Goal: Task Accomplishment & Management: Manage account settings

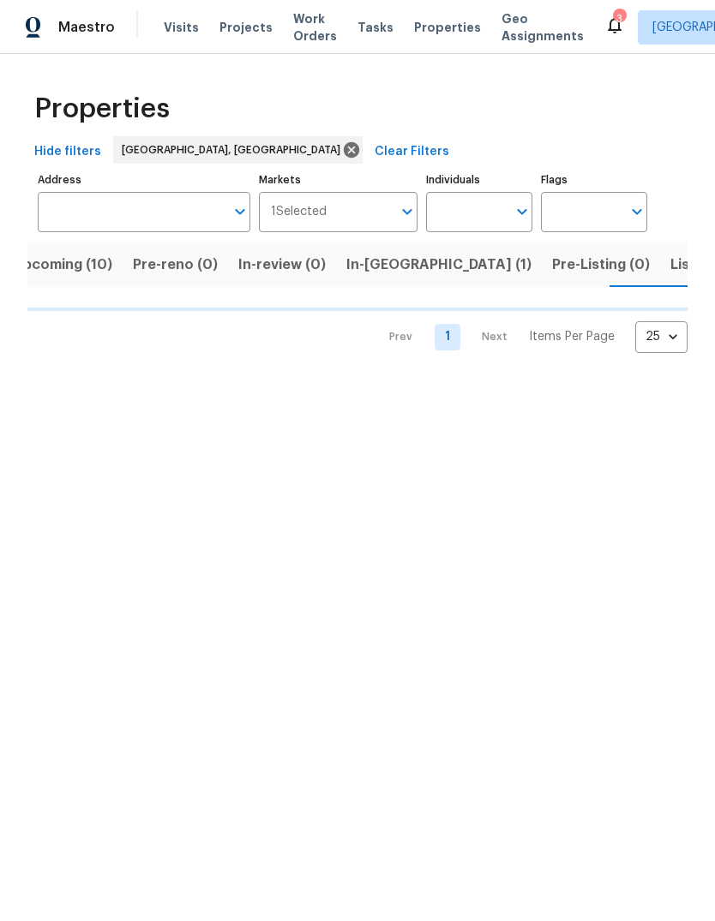
scroll to position [0, 37]
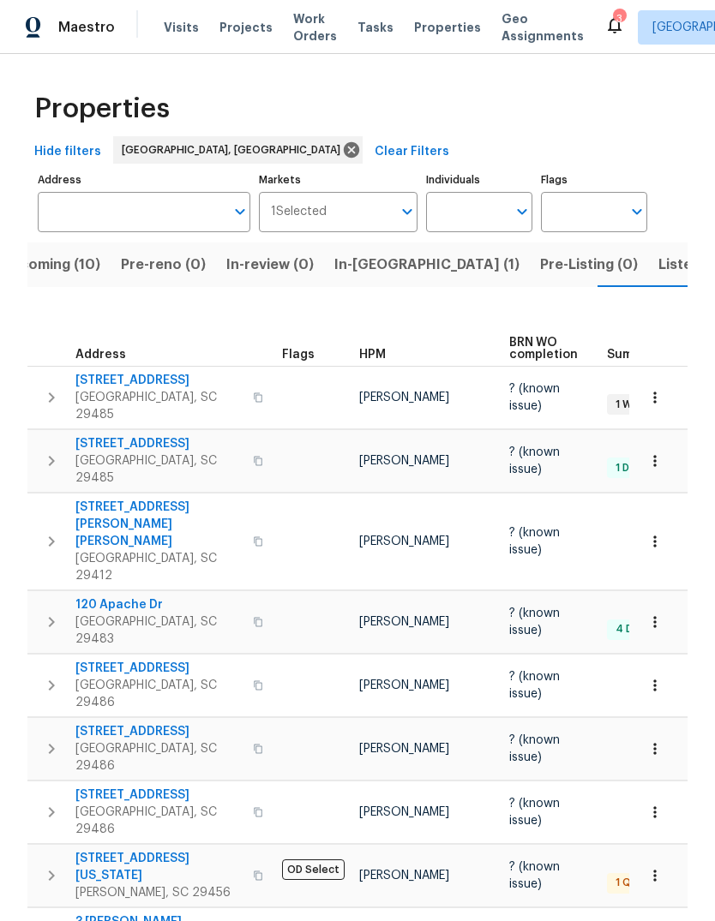
click at [125, 375] on span "109 Evance Ct" at bounding box center [158, 380] width 167 height 17
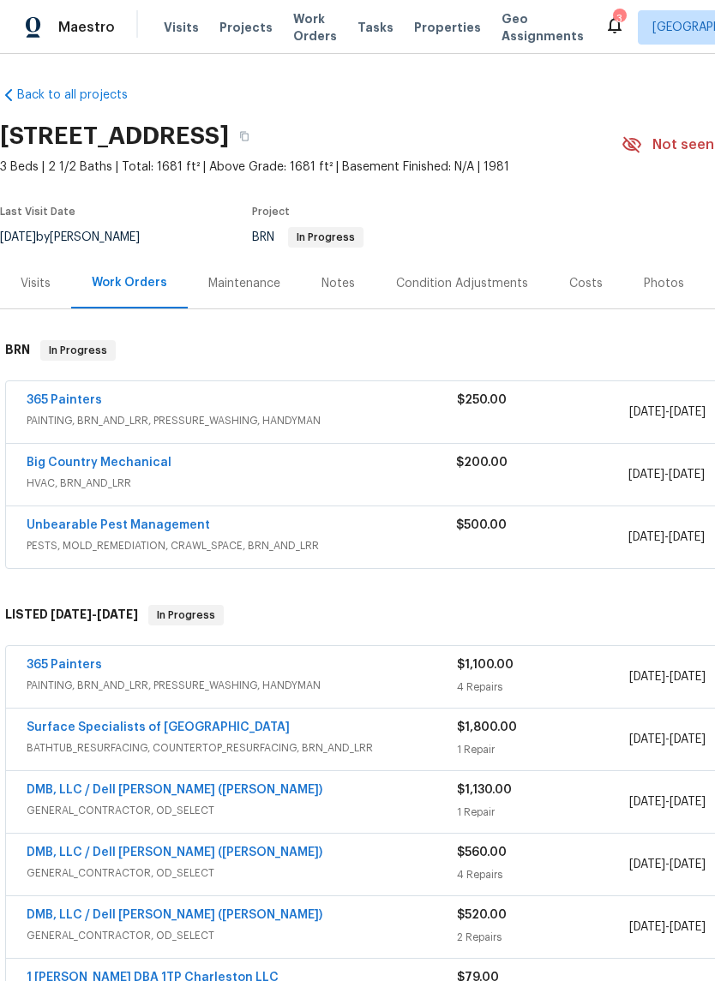
scroll to position [2, 0]
click at [81, 402] on link "365 Painters" at bounding box center [64, 400] width 75 height 12
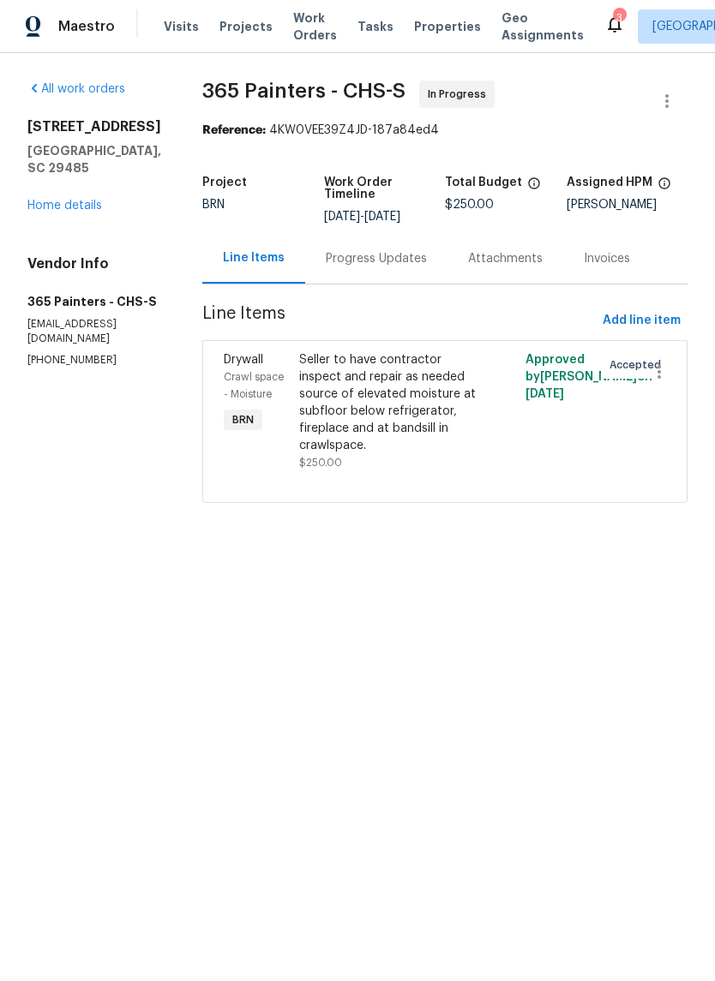
click at [67, 210] on link "Home details" at bounding box center [64, 207] width 75 height 12
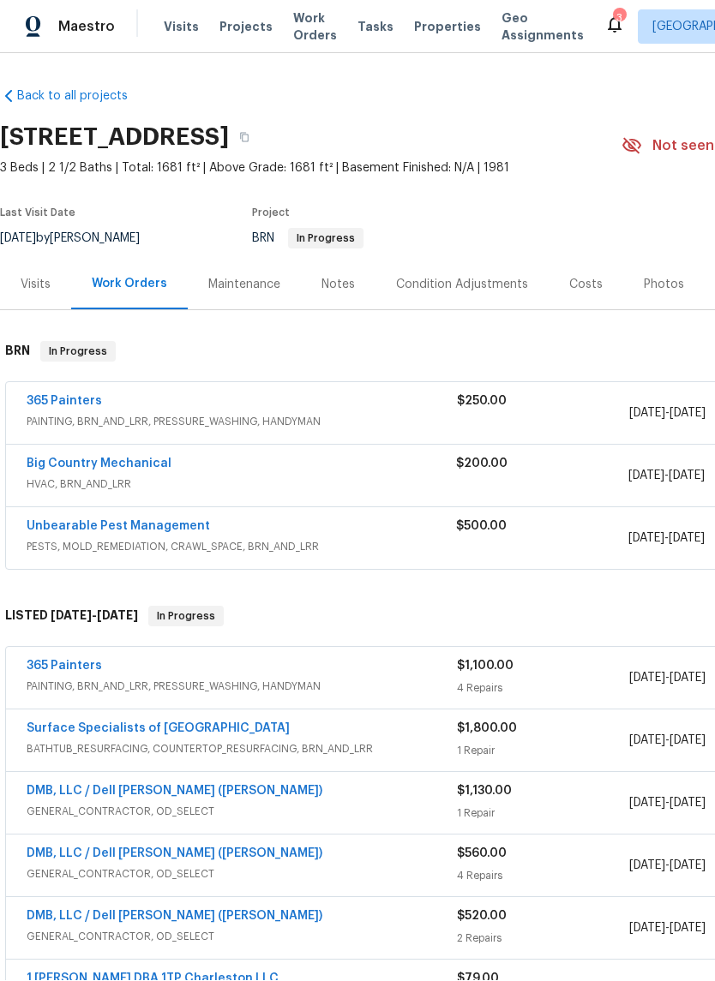
click at [75, 661] on link "365 Painters" at bounding box center [64, 667] width 75 height 12
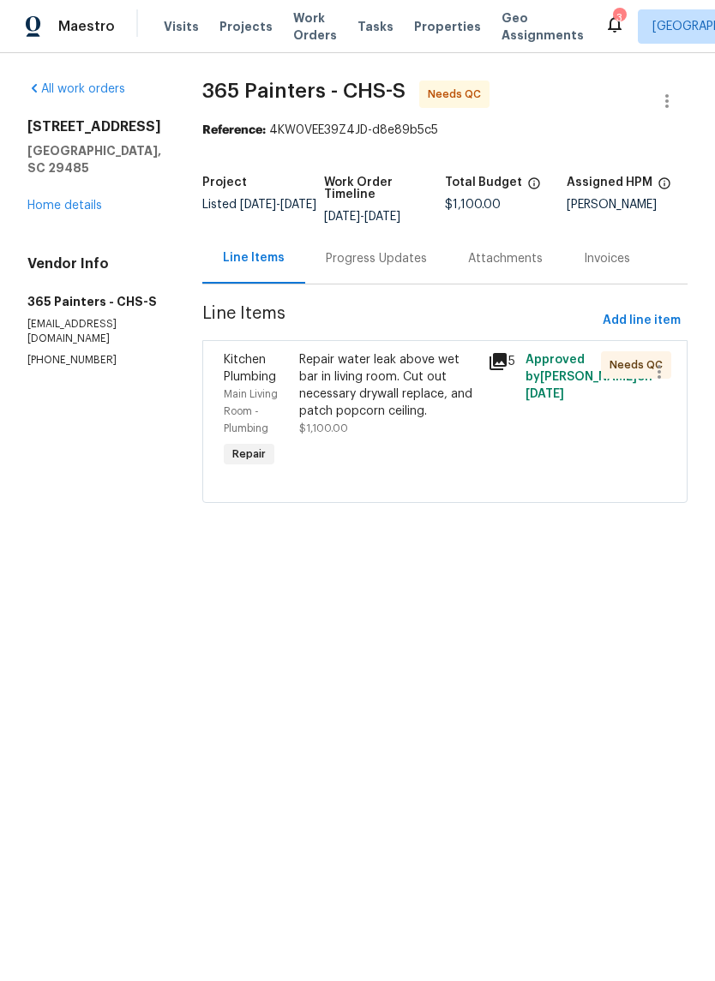
click at [367, 418] on div "Repair water leak above wet bar in living room. Cut out necessary drywall repla…" at bounding box center [388, 386] width 178 height 69
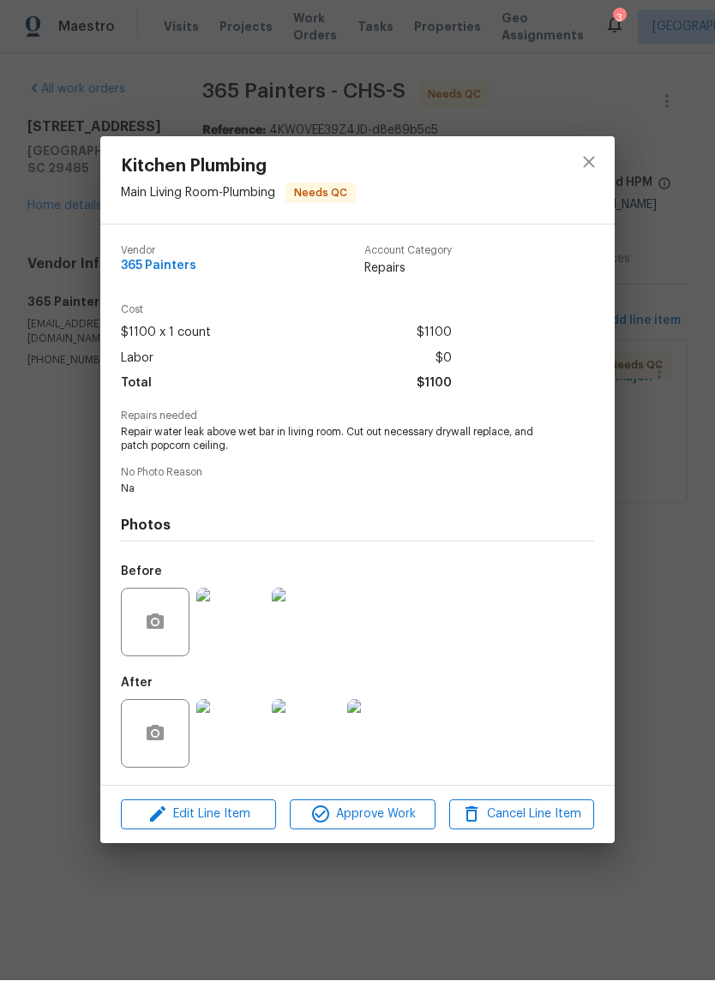
click at [246, 629] on img at bounding box center [230, 623] width 69 height 69
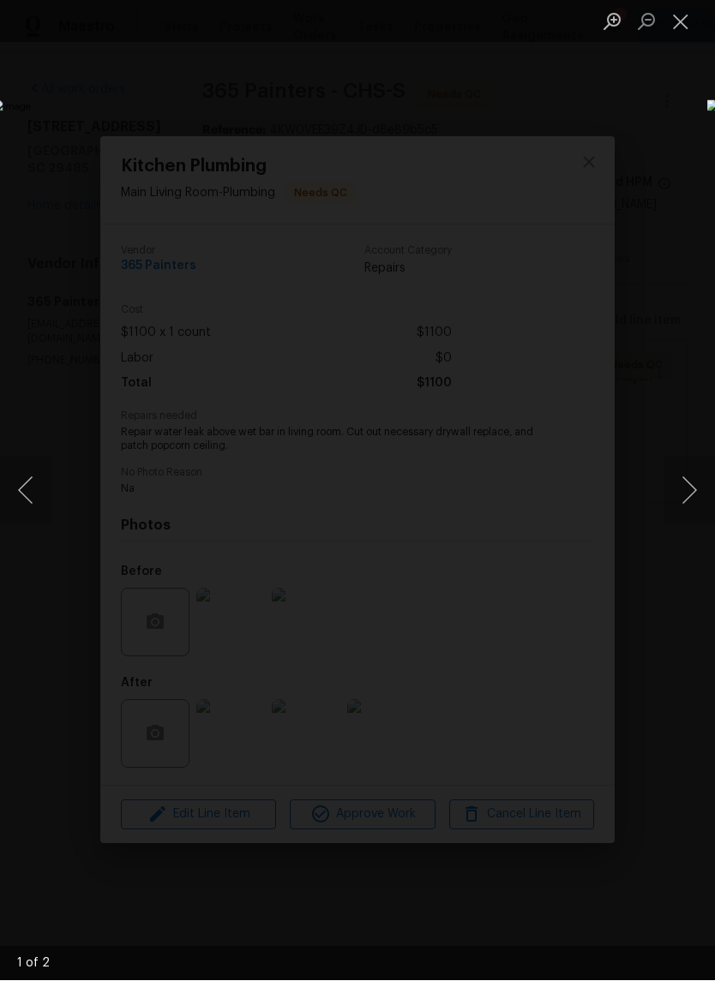
click at [684, 20] on button "Close lightbox" at bounding box center [680, 22] width 34 height 30
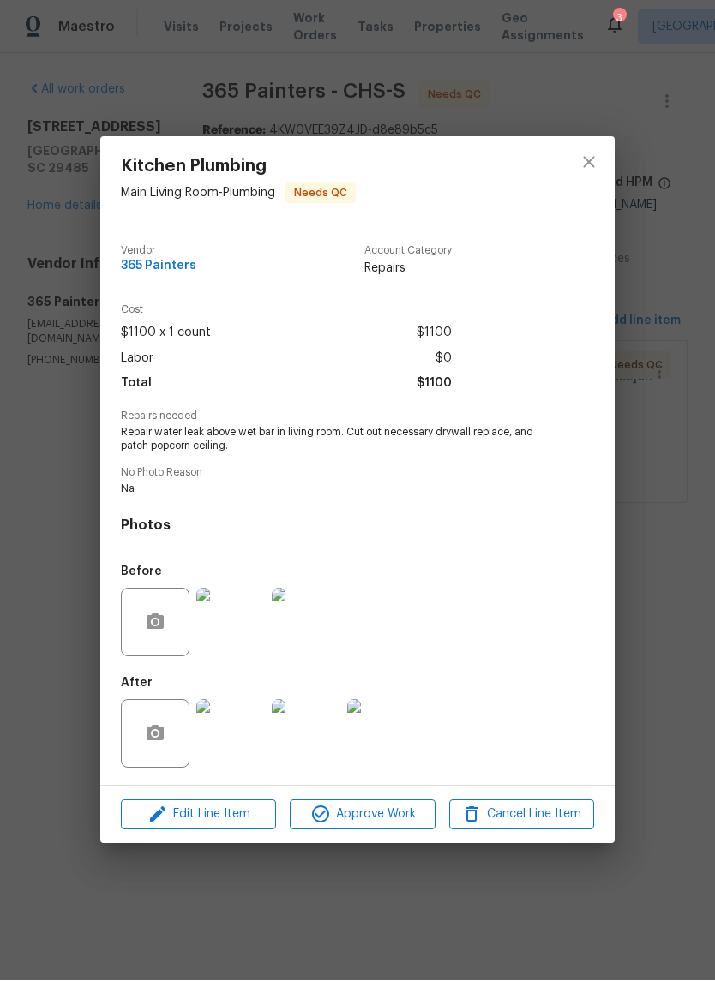
click at [391, 741] on img at bounding box center [381, 734] width 69 height 69
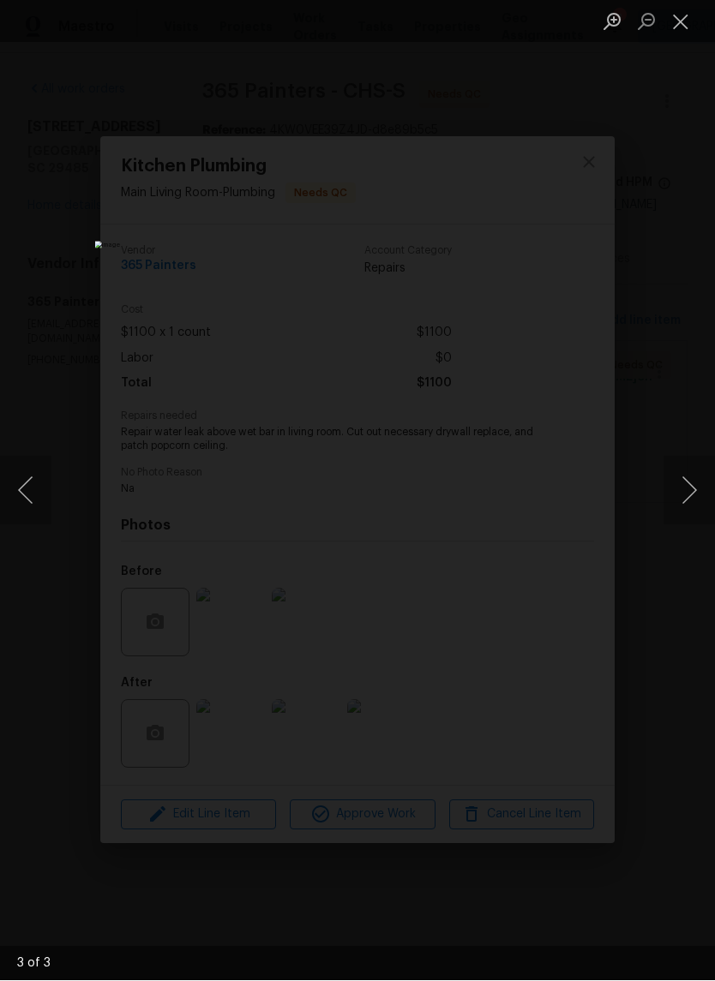
click at [451, 532] on img "Lightbox" at bounding box center [276, 490] width 363 height 497
click at [702, 507] on button "Next image" at bounding box center [688, 491] width 51 height 69
click at [687, 28] on button "Close lightbox" at bounding box center [680, 22] width 34 height 30
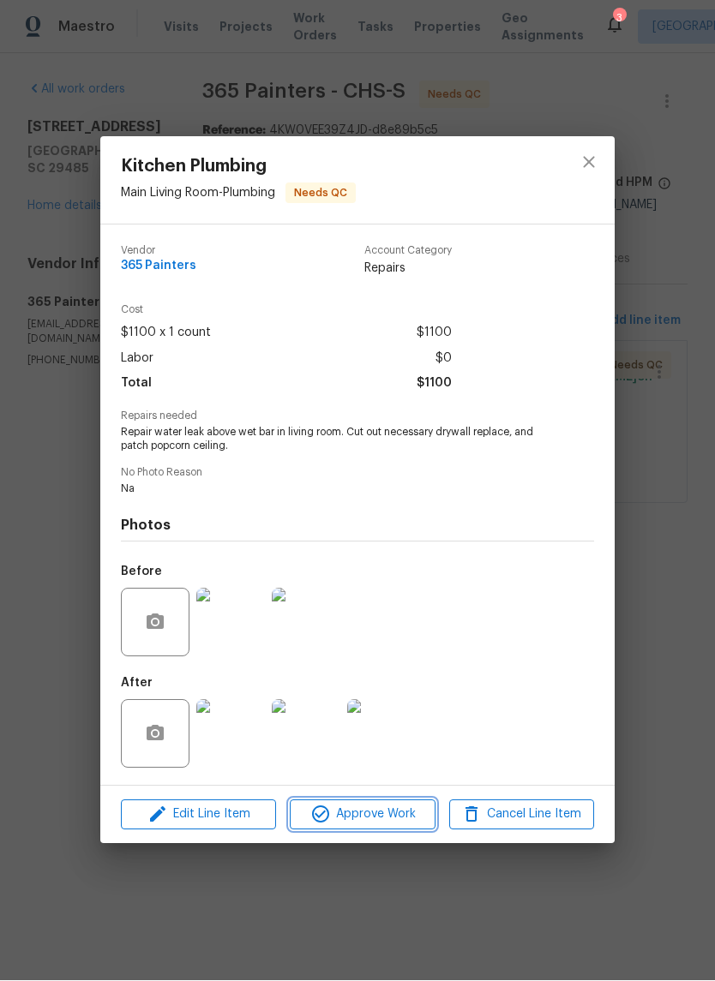
click at [364, 819] on span "Approve Work" at bounding box center [362, 815] width 135 height 21
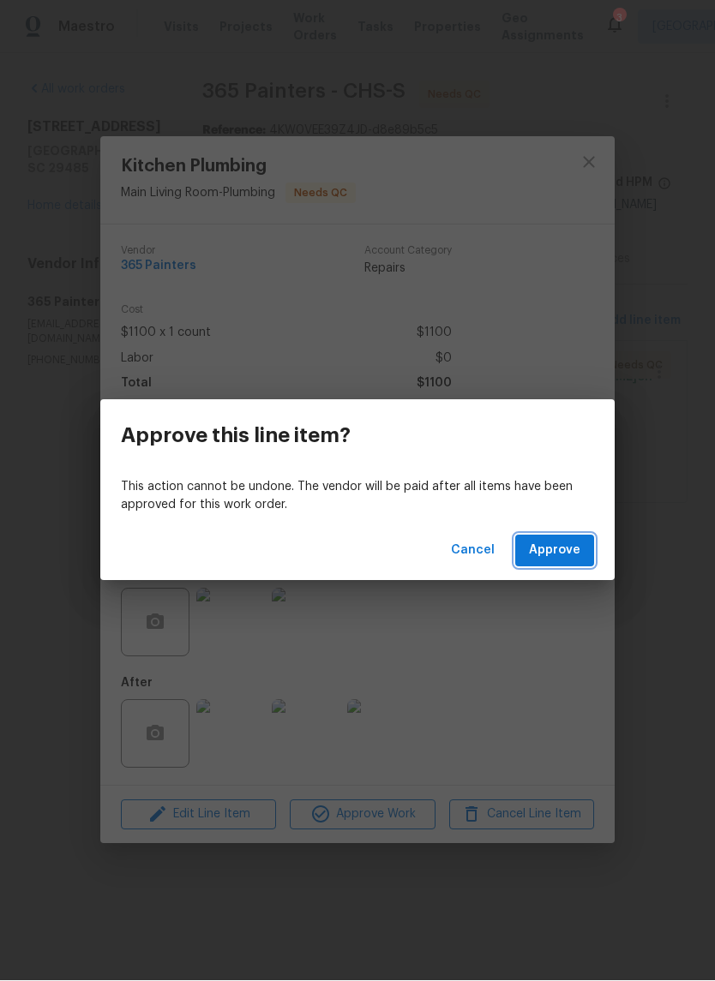
click at [568, 551] on span "Approve" at bounding box center [554, 551] width 51 height 21
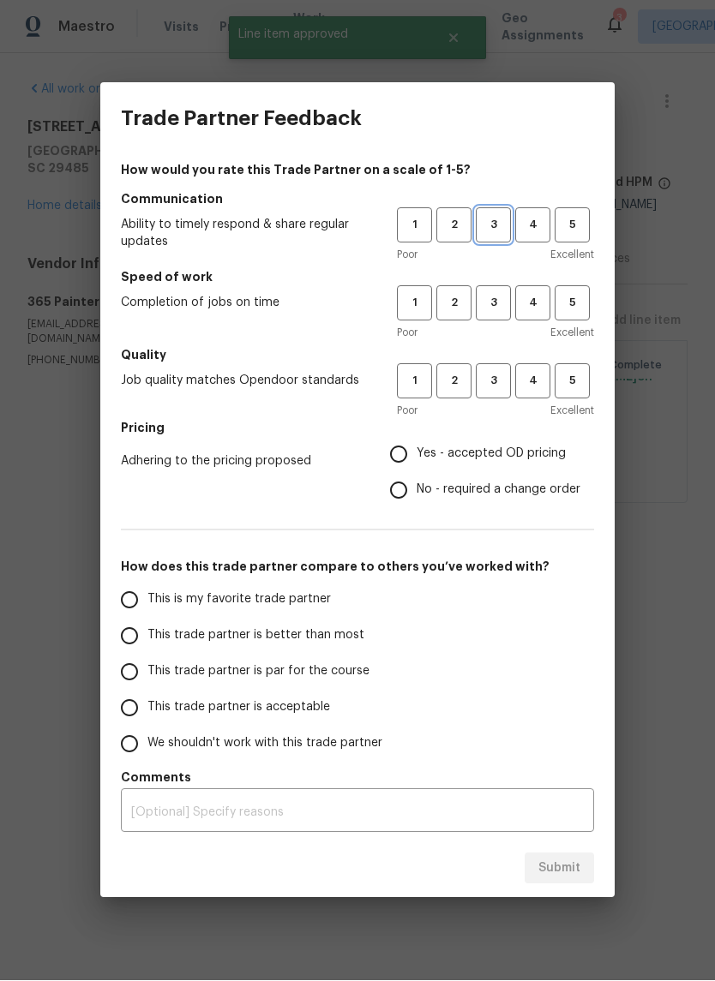
click at [501, 224] on span "3" at bounding box center [493, 226] width 32 height 20
click at [507, 298] on span "3" at bounding box center [493, 304] width 32 height 20
click at [500, 390] on span "3" at bounding box center [493, 382] width 32 height 20
click at [391, 452] on input "Yes - accepted OD pricing" at bounding box center [399, 455] width 36 height 36
radio input "true"
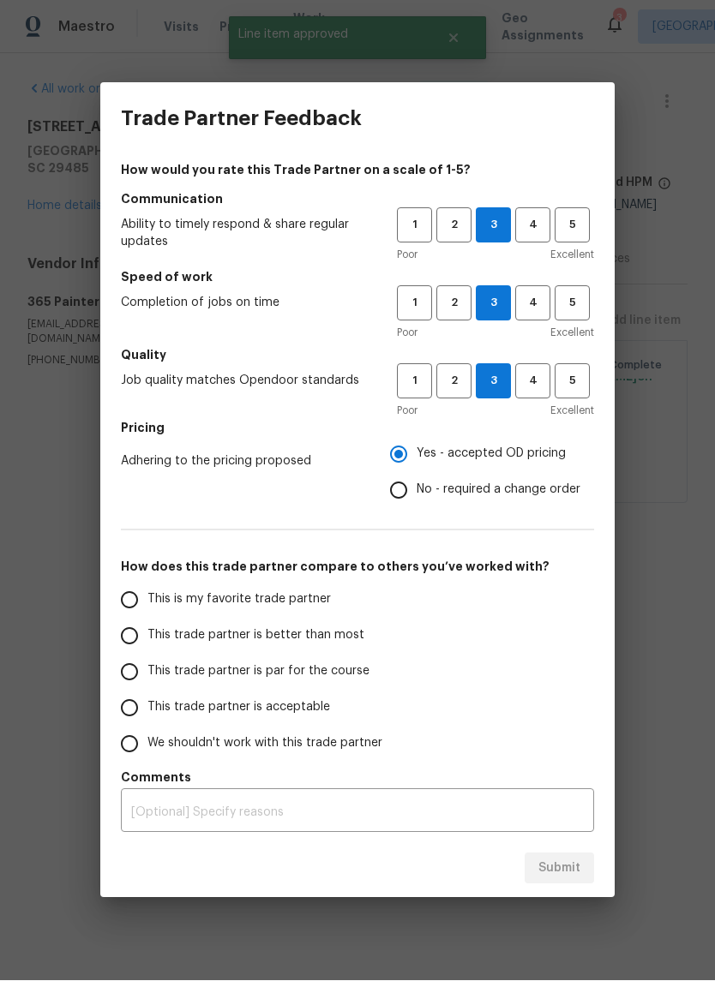
click at [145, 671] on input "This trade partner is par for the course" at bounding box center [129, 673] width 36 height 36
click at [561, 876] on span "Submit" at bounding box center [559, 869] width 42 height 21
radio input "true"
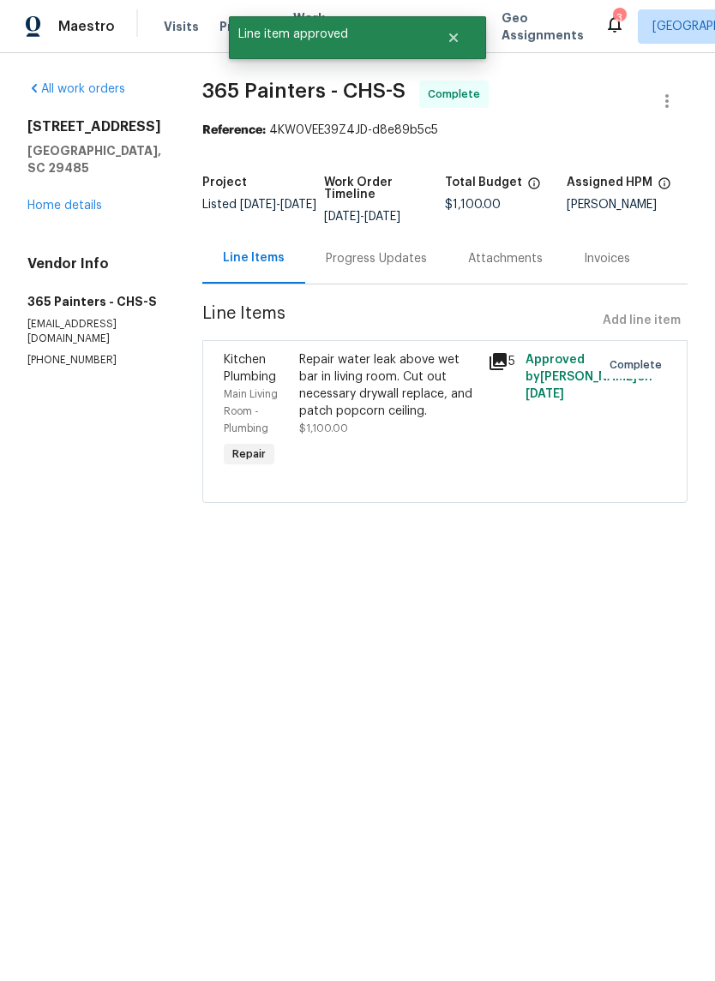
radio input "false"
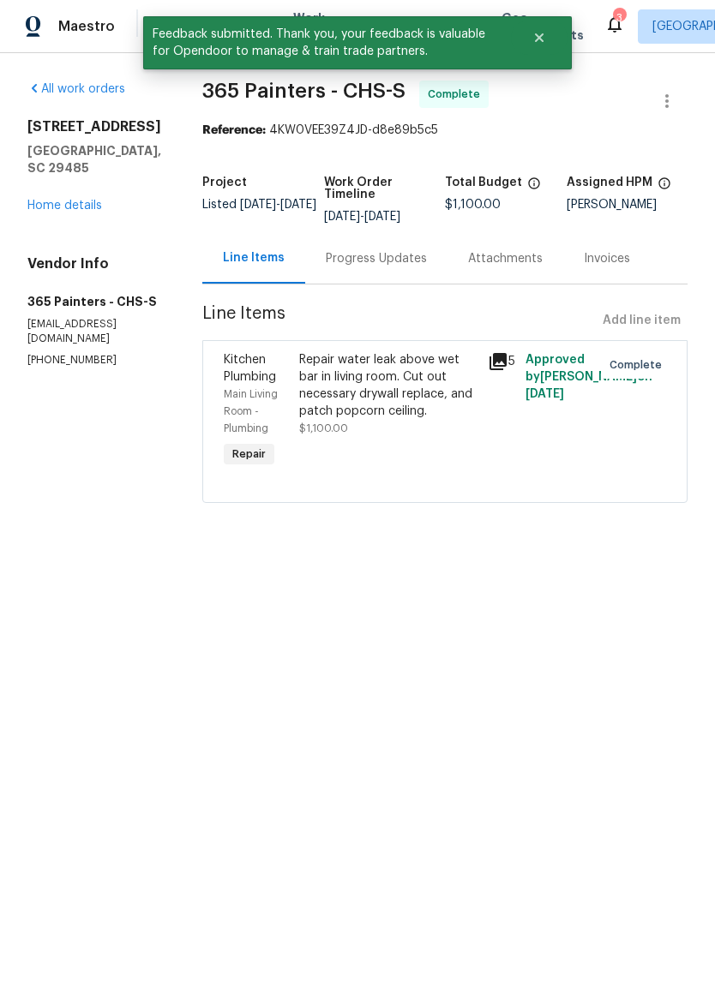
click at [86, 208] on link "Home details" at bounding box center [64, 207] width 75 height 12
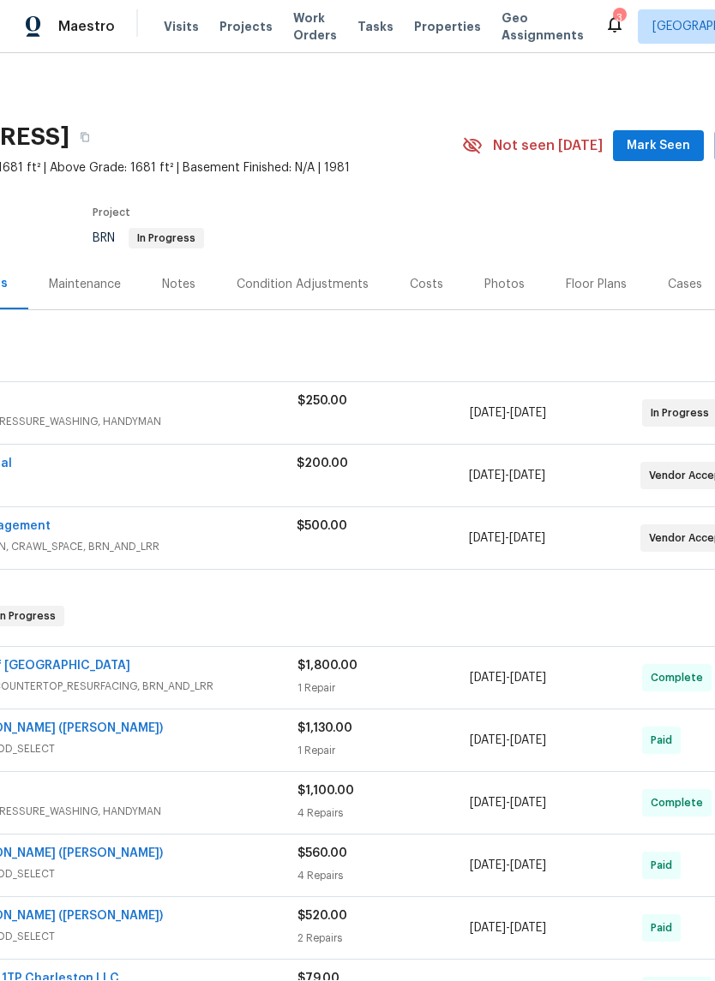
scroll to position [0, 159]
click at [663, 141] on span "Mark Seen" at bounding box center [658, 146] width 63 height 21
click at [656, 145] on span "Seen [DATE]" at bounding box center [662, 146] width 82 height 17
click at [418, 22] on span "Properties" at bounding box center [447, 27] width 67 height 17
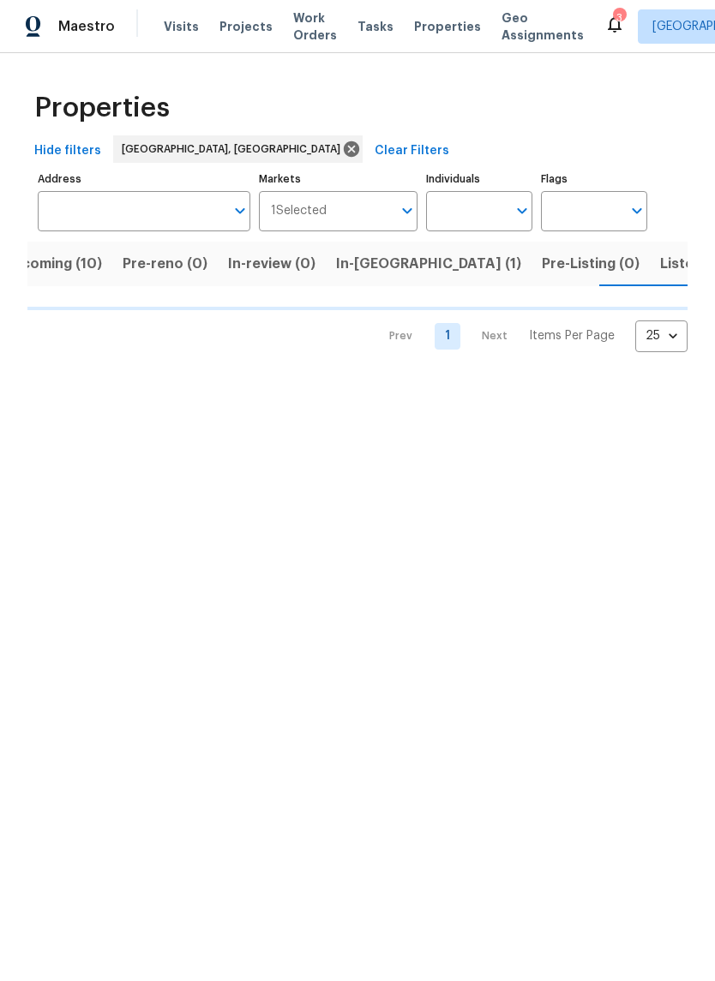
scroll to position [0, 37]
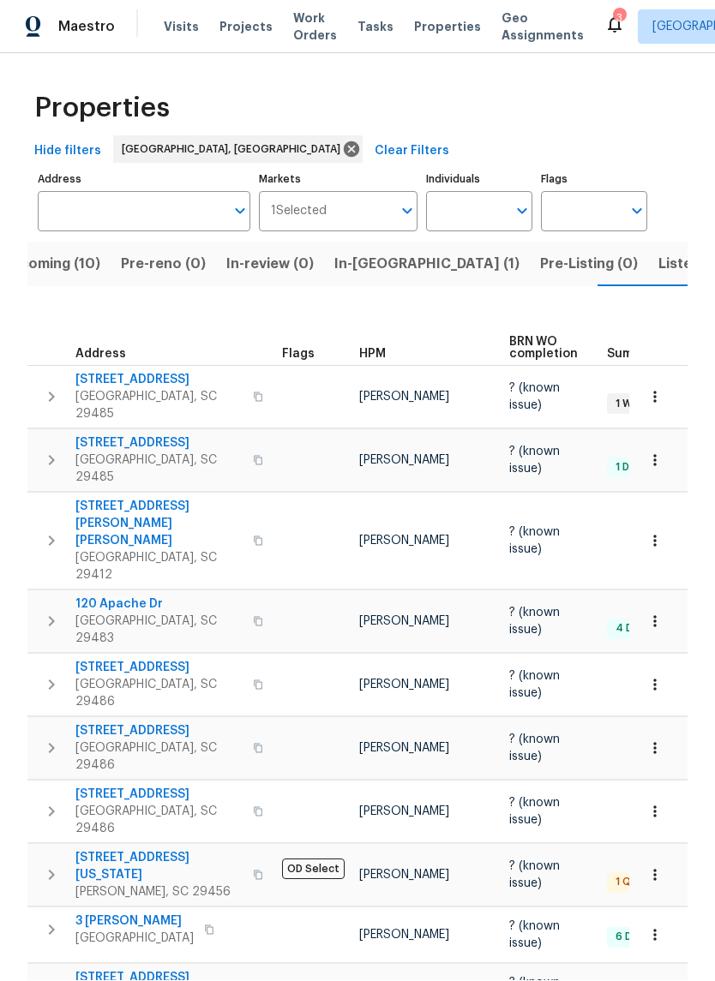
click at [148, 441] on span "[STREET_ADDRESS]" at bounding box center [158, 443] width 167 height 17
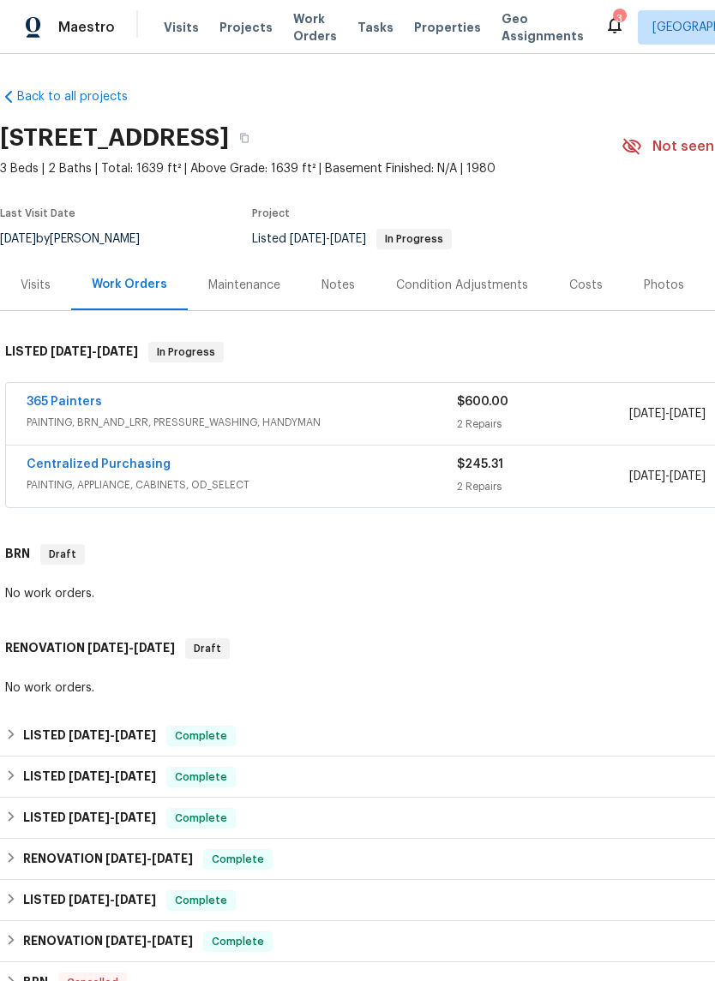
click at [73, 400] on link "365 Painters" at bounding box center [64, 402] width 75 height 12
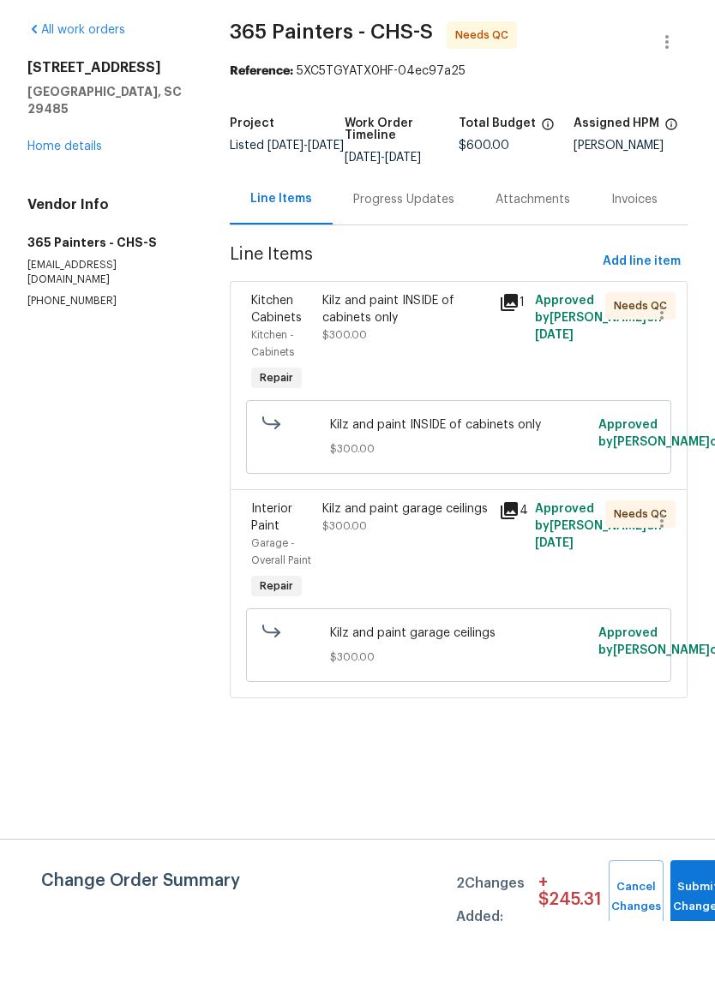
click at [383, 352] on div "Kilz and paint INSIDE of cabinets only $300.00" at bounding box center [405, 377] width 167 height 51
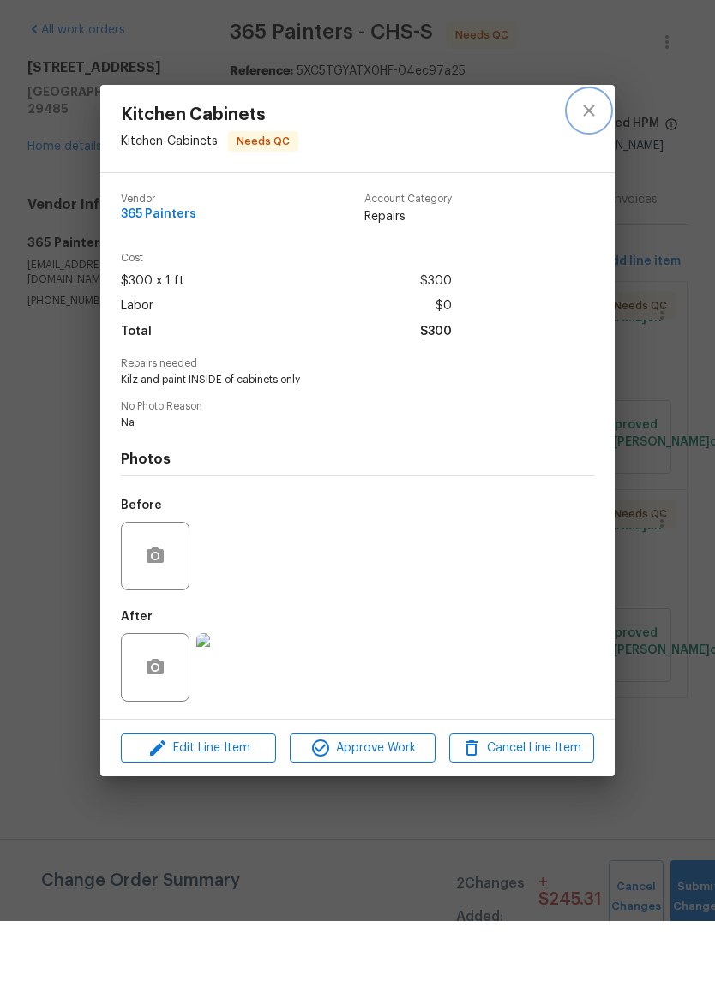
click at [583, 160] on icon "close" at bounding box center [589, 170] width 21 height 21
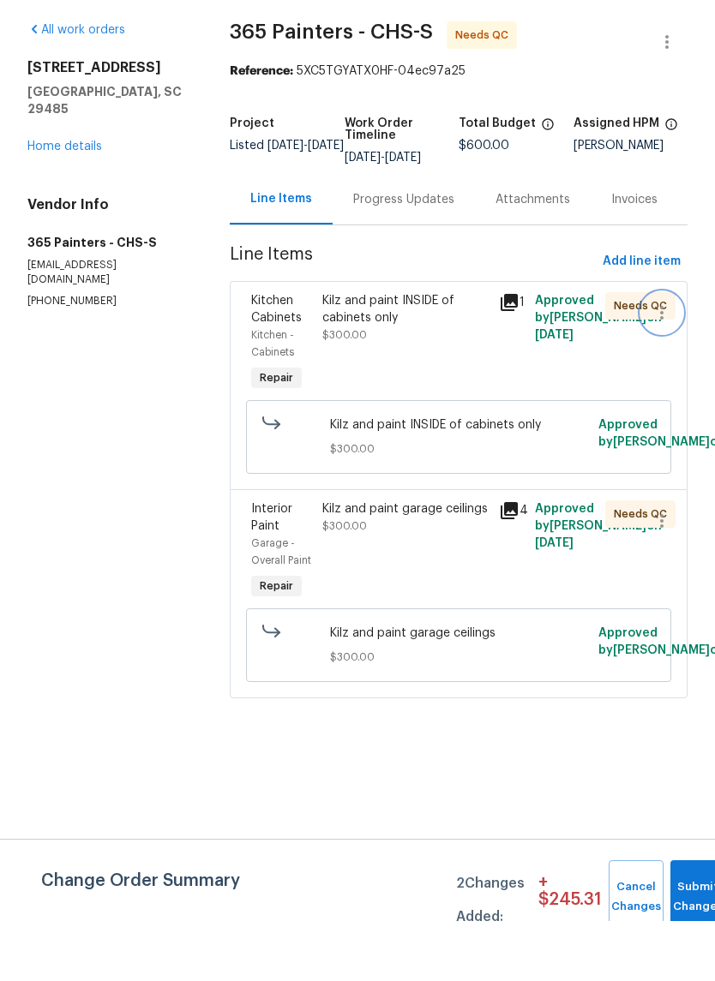
click at [658, 363] on icon "button" at bounding box center [661, 373] width 21 height 21
click at [675, 311] on li "Cancel" at bounding box center [667, 325] width 66 height 28
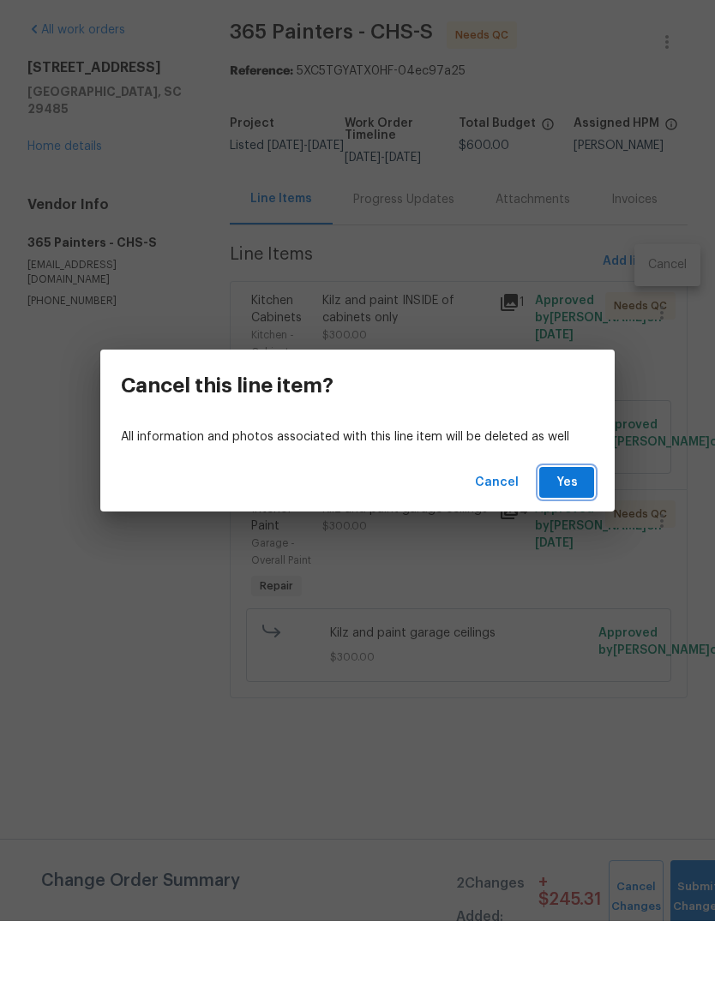
click at [574, 532] on span "Yes" at bounding box center [566, 542] width 27 height 21
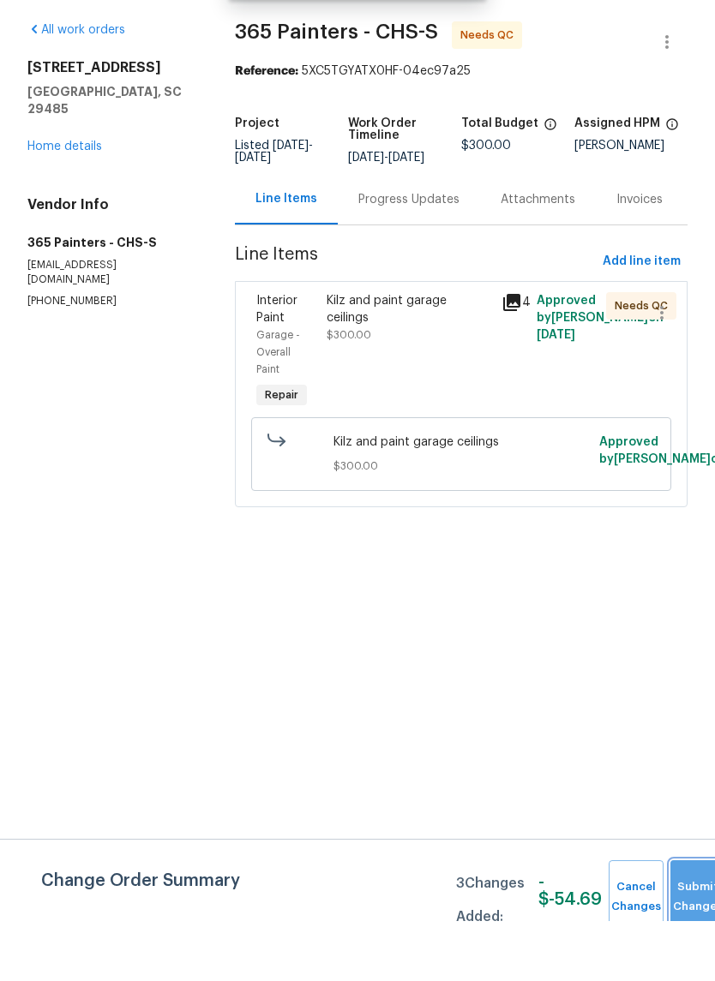
click at [690, 921] on button "Submit Changes" at bounding box center [697, 958] width 55 height 74
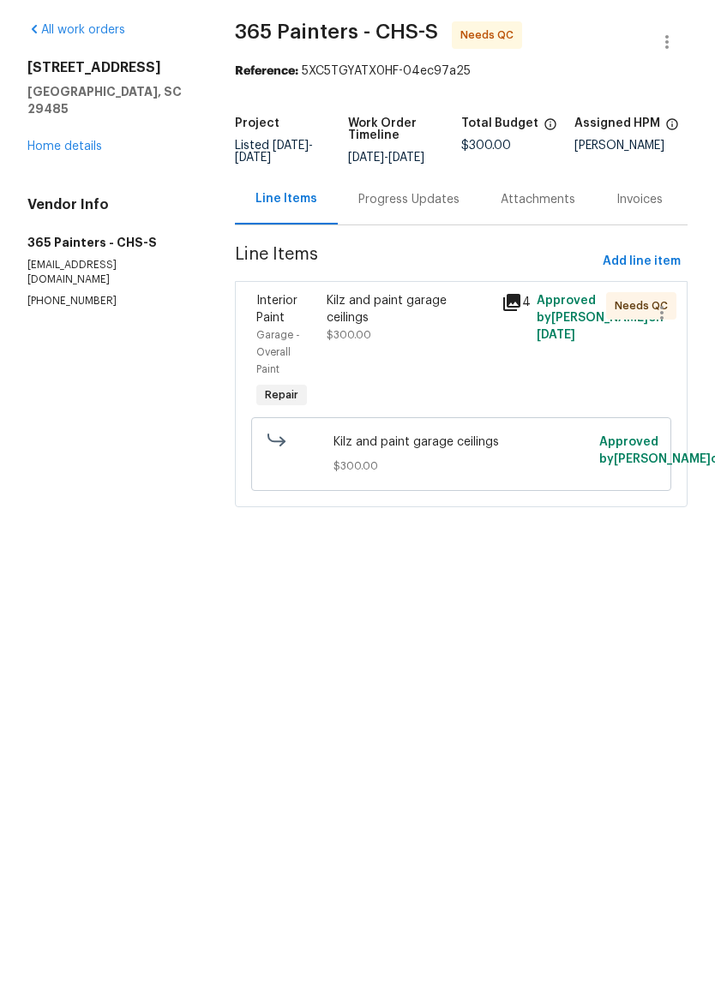
click at [100, 201] on link "Home details" at bounding box center [64, 207] width 75 height 12
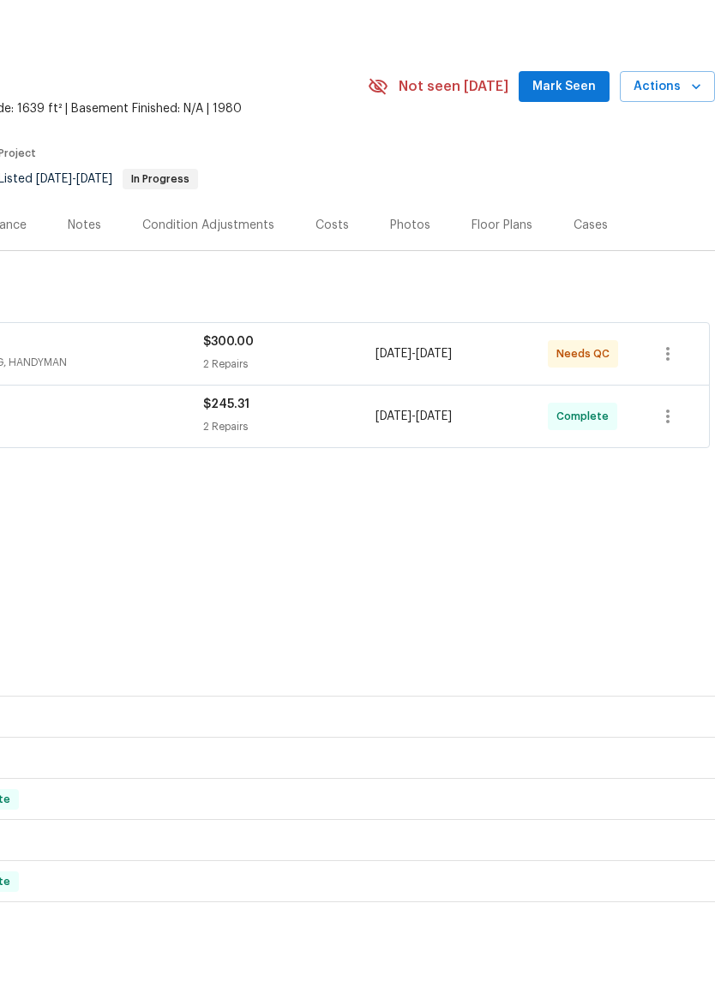
scroll to position [0, 254]
click at [567, 136] on span "Mark Seen" at bounding box center [563, 146] width 63 height 21
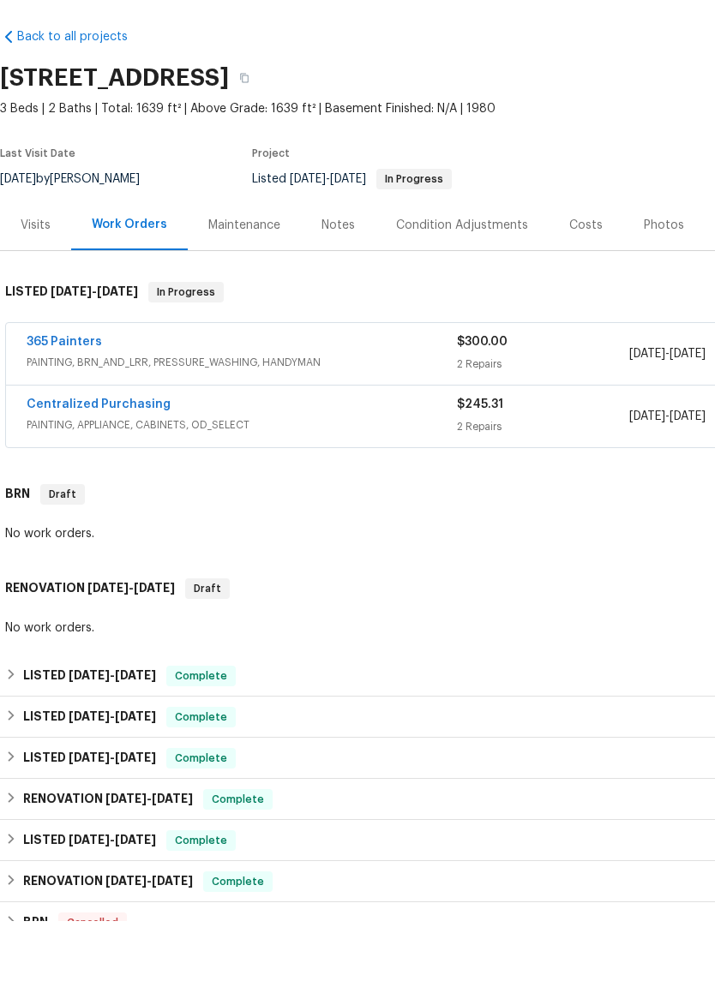
scroll to position [0, 0]
